Goal: Task Accomplishment & Management: Use online tool/utility

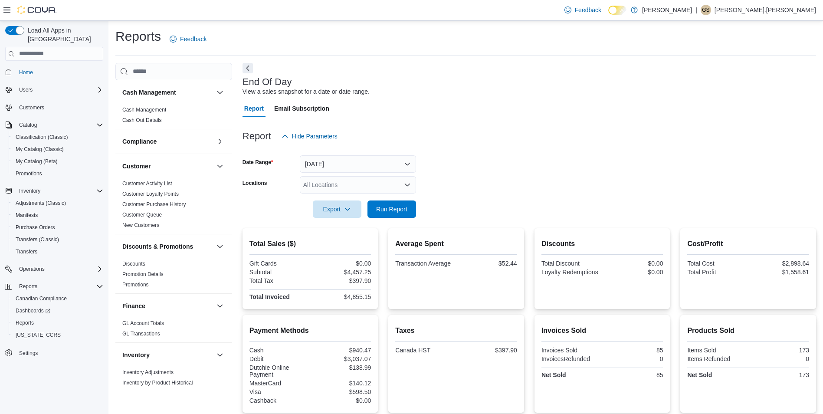
scroll to position [142, 0]
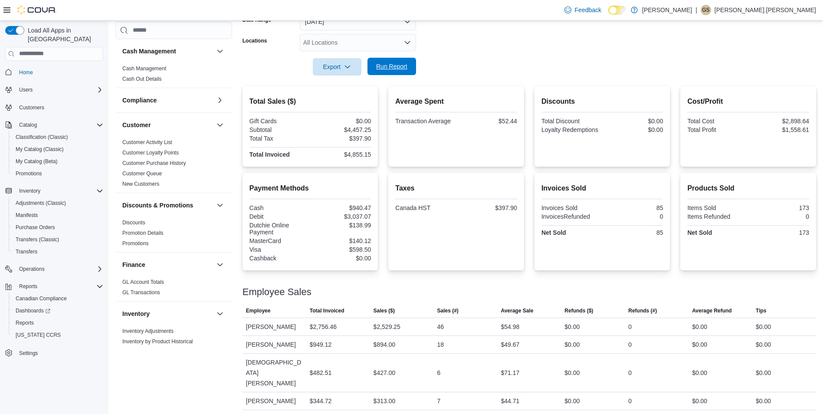
click at [392, 66] on span "Run Report" at bounding box center [391, 66] width 31 height 9
click at [391, 63] on span "Run Report" at bounding box center [391, 66] width 31 height 9
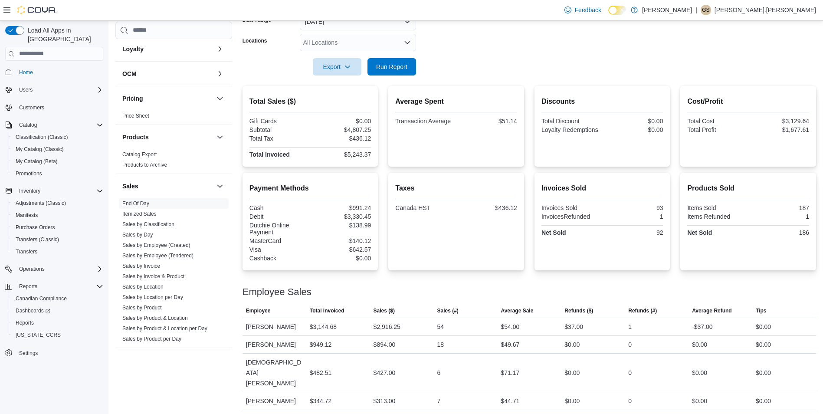
scroll to position [434, 0]
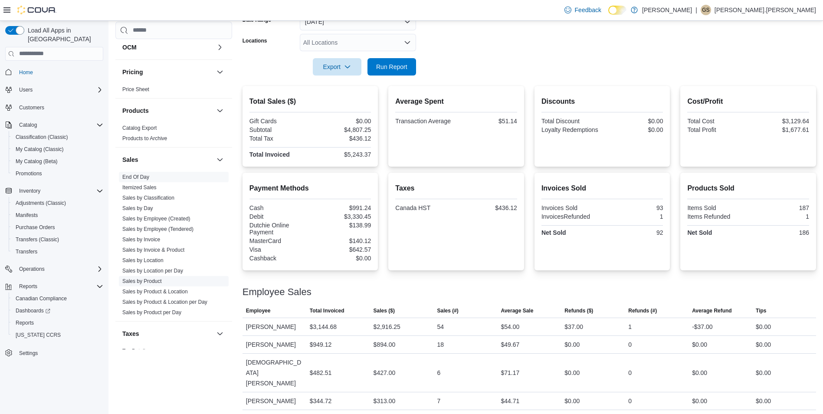
click at [155, 281] on link "Sales by Product" at bounding box center [141, 281] width 39 height 6
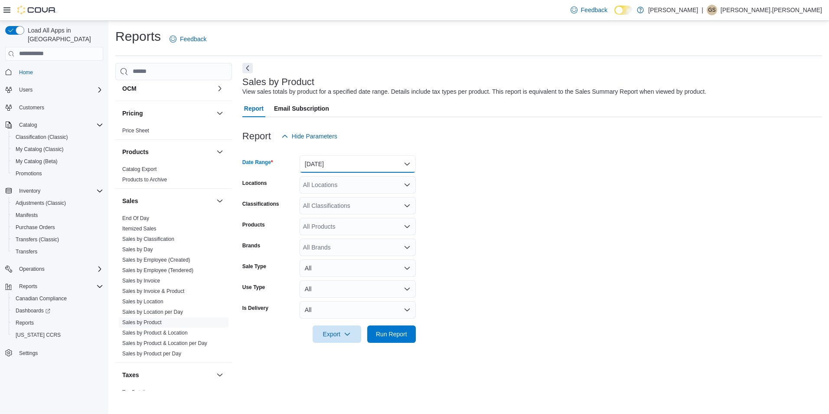
click at [312, 167] on button "[DATE]" at bounding box center [358, 163] width 116 height 17
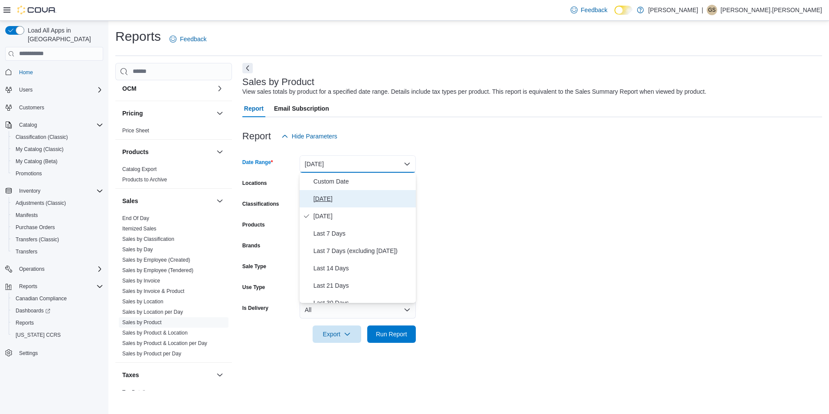
click at [325, 199] on span "[DATE]" at bounding box center [363, 198] width 99 height 10
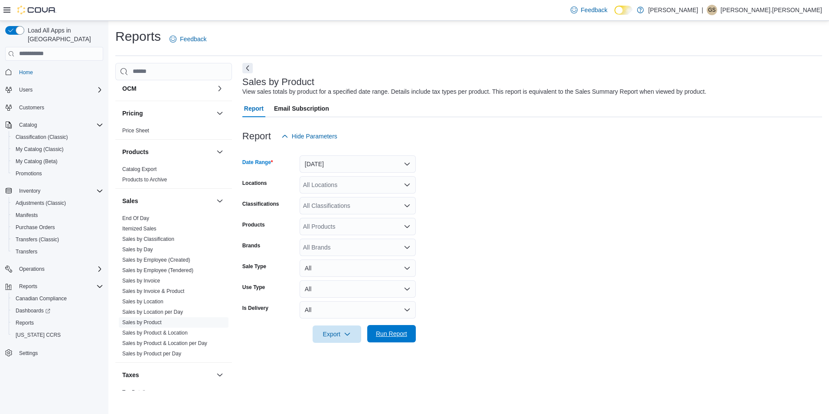
click at [403, 334] on span "Run Report" at bounding box center [391, 333] width 31 height 9
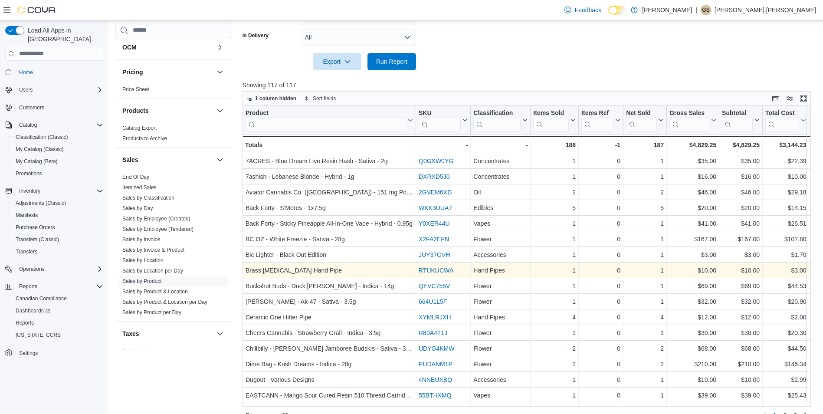
scroll to position [288, 0]
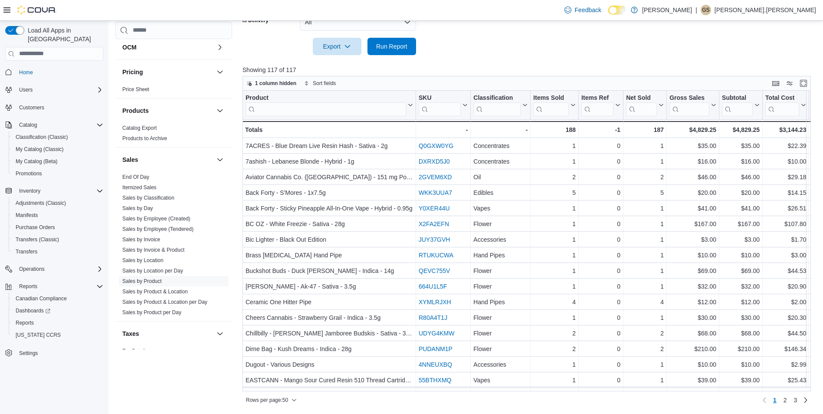
click at [499, 111] on input "search" at bounding box center [496, 109] width 47 height 14
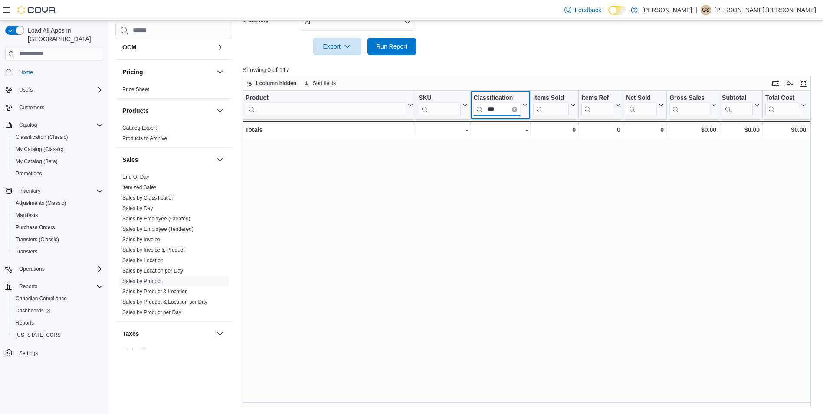
type input "***"
click at [513, 109] on button "Clear input" at bounding box center [514, 108] width 5 height 5
click at [498, 113] on input "search" at bounding box center [496, 109] width 47 height 14
type input "****"
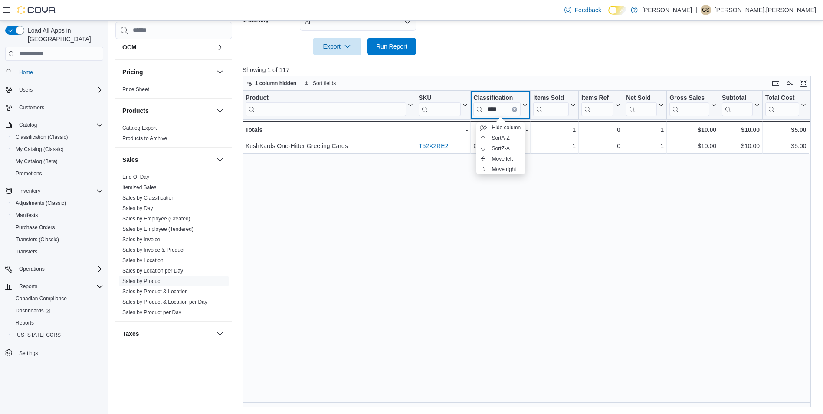
click at [515, 109] on icon "Clear input" at bounding box center [514, 109] width 2 height 2
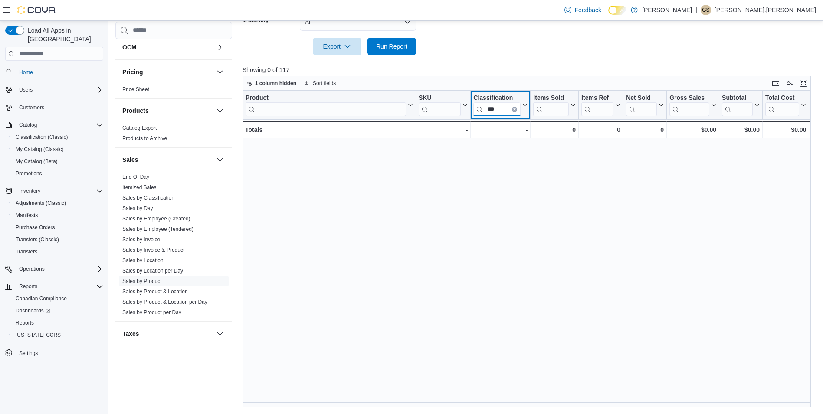
type input "***"
click at [515, 109] on icon "Clear input" at bounding box center [514, 109] width 2 height 2
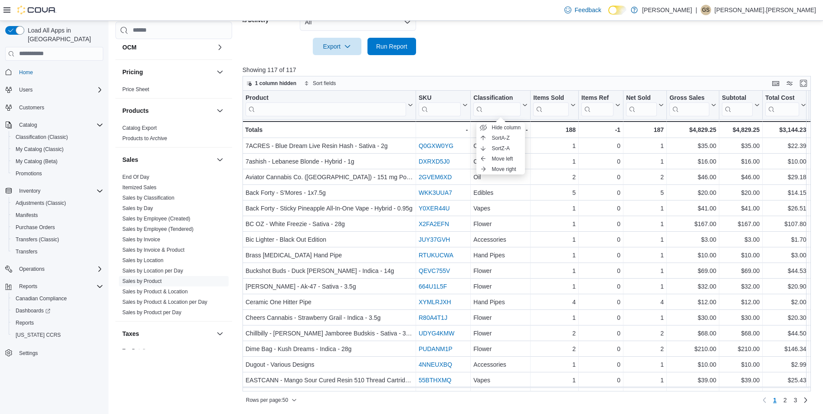
click at [468, 71] on p "Showing 117 of 117" at bounding box center [529, 69] width 574 height 9
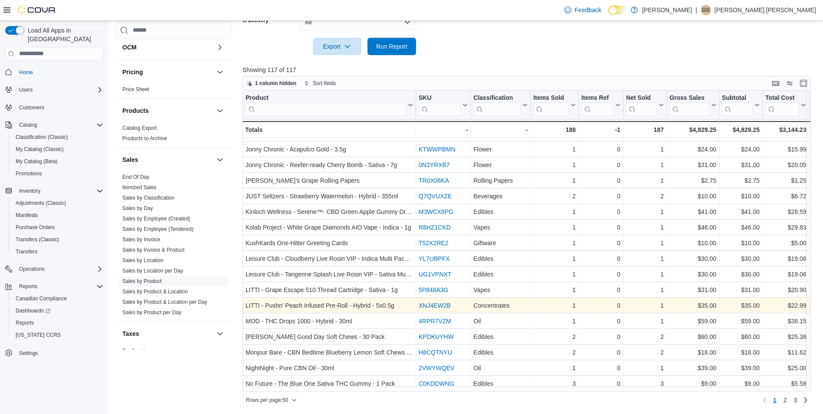
scroll to position [532, 0]
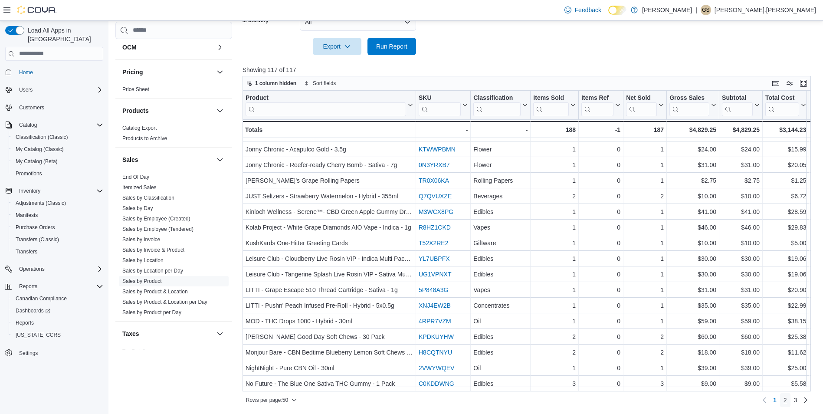
click at [788, 401] on link "2" at bounding box center [785, 400] width 10 height 14
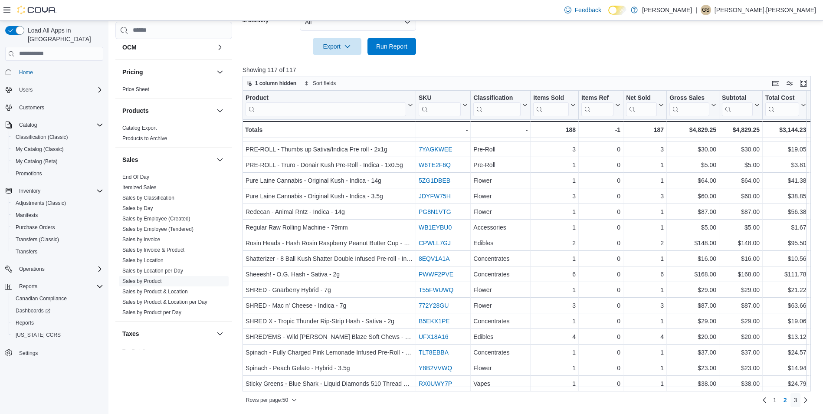
click at [797, 400] on span "3" at bounding box center [795, 400] width 3 height 9
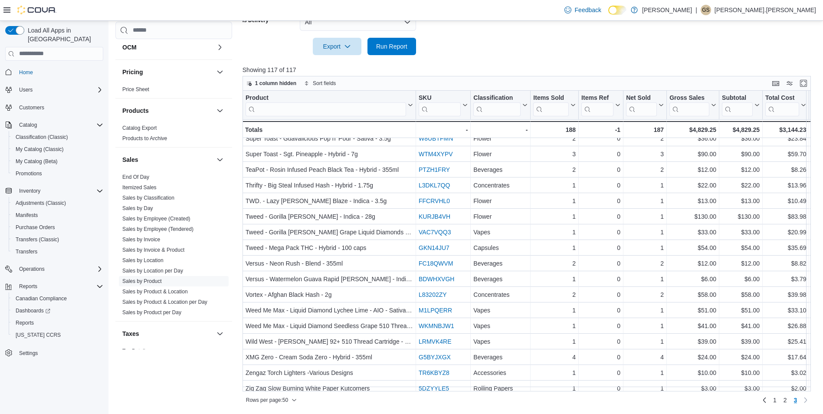
scroll to position [0, 0]
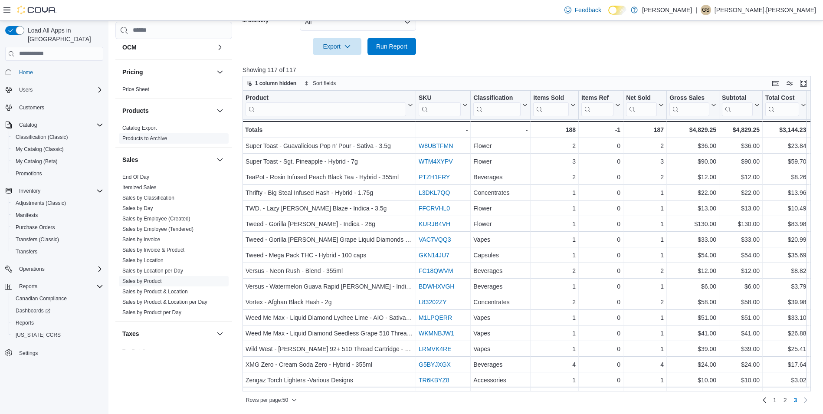
click at [136, 177] on link "End Of Day" at bounding box center [135, 177] width 27 height 6
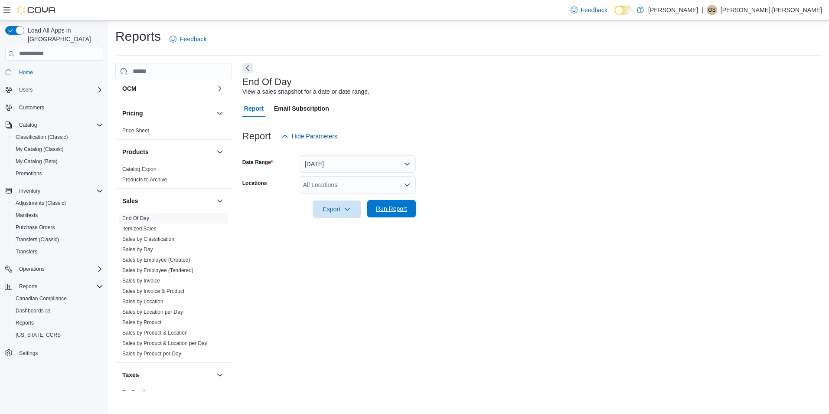
click at [390, 214] on span "Run Report" at bounding box center [392, 208] width 38 height 17
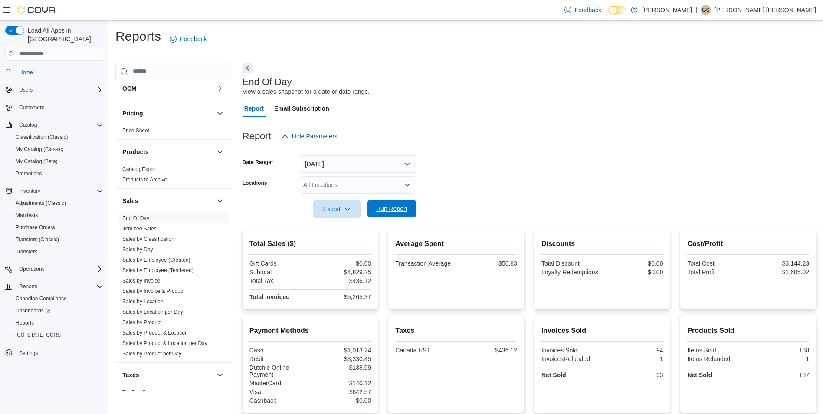
click at [393, 209] on span "Run Report" at bounding box center [391, 208] width 31 height 9
click at [383, 206] on span "Run Report" at bounding box center [391, 208] width 31 height 9
click at [397, 210] on span "Run Report" at bounding box center [391, 208] width 31 height 9
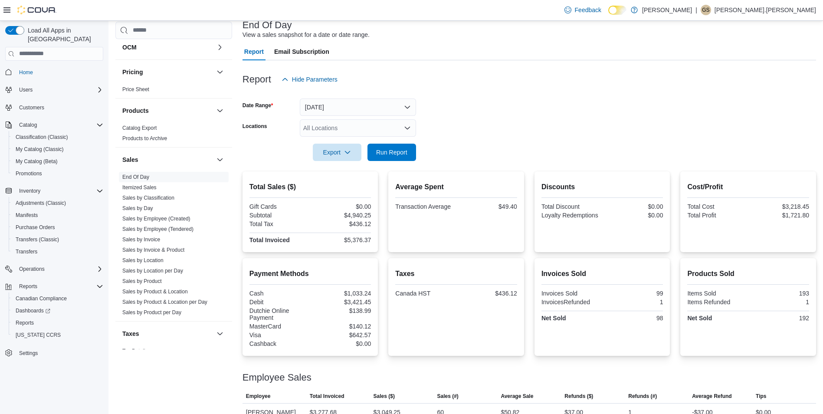
scroll to position [160, 0]
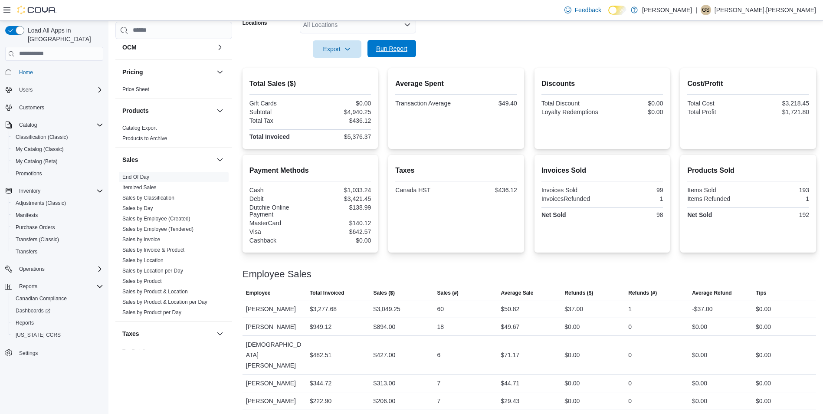
click at [389, 50] on span "Run Report" at bounding box center [391, 48] width 31 height 9
click at [334, 49] on span "Export" at bounding box center [337, 48] width 38 height 17
click at [344, 85] on span "Export to Pdf" at bounding box center [338, 83] width 39 height 7
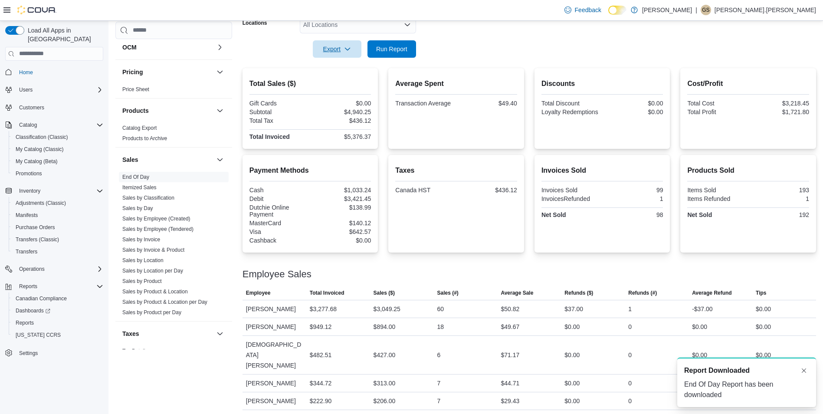
scroll to position [0, 0]
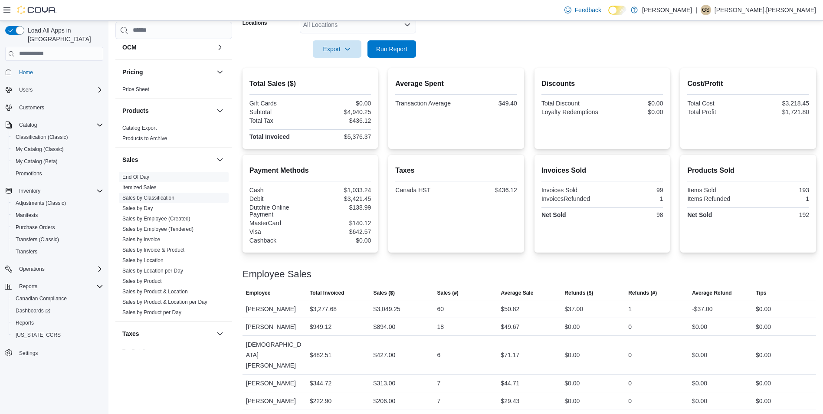
click at [164, 194] on span "Sales by Classification" at bounding box center [148, 197] width 52 height 7
click at [164, 196] on link "Sales by Classification" at bounding box center [148, 198] width 52 height 6
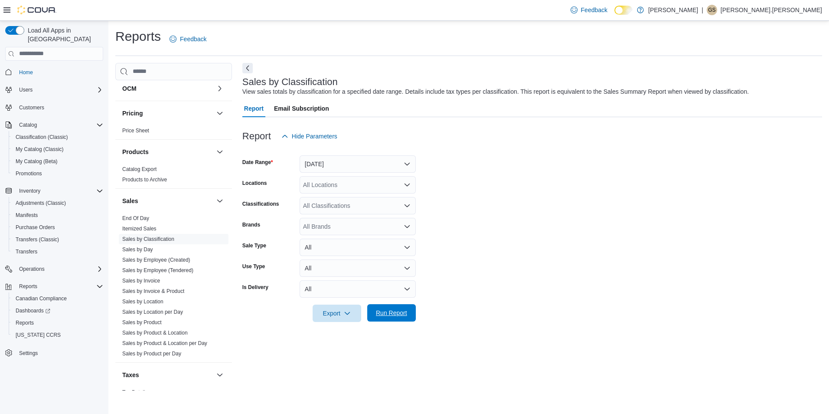
click at [387, 310] on span "Run Report" at bounding box center [391, 312] width 31 height 9
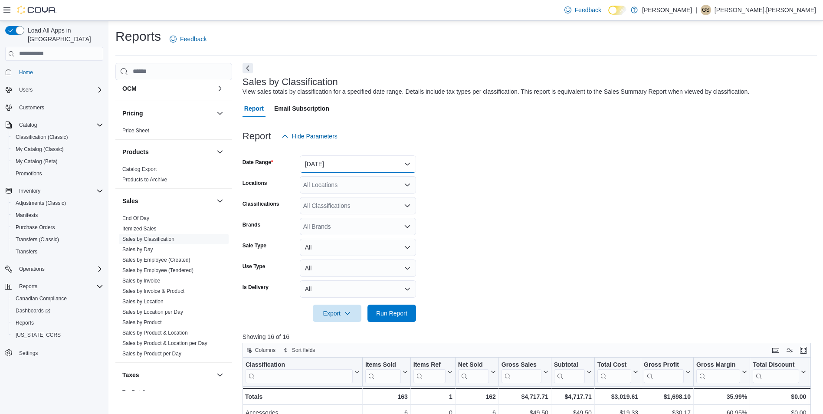
click at [324, 162] on button "[DATE]" at bounding box center [358, 163] width 116 height 17
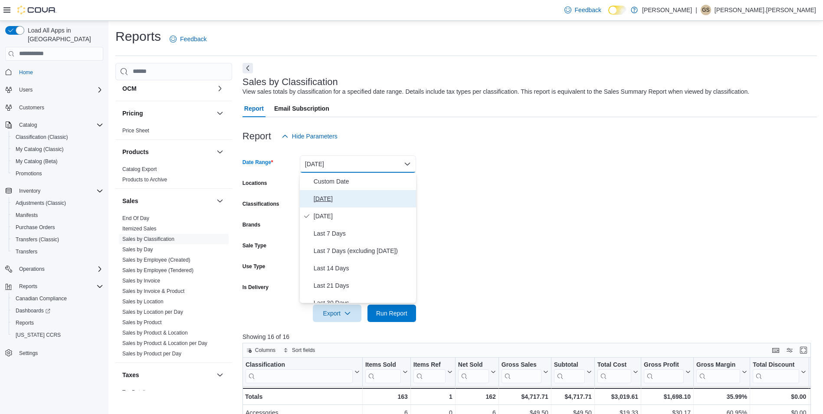
click at [323, 198] on span "[DATE]" at bounding box center [363, 198] width 99 height 10
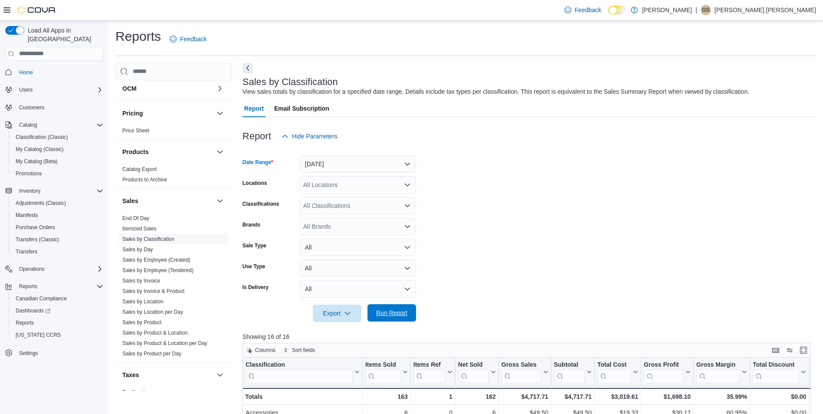
click at [405, 310] on span "Run Report" at bounding box center [391, 312] width 31 height 9
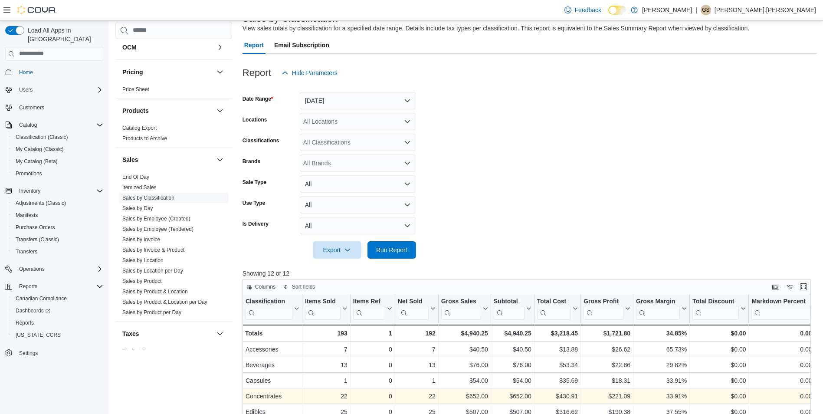
scroll to position [260, 0]
